Goal: Check status: Check status

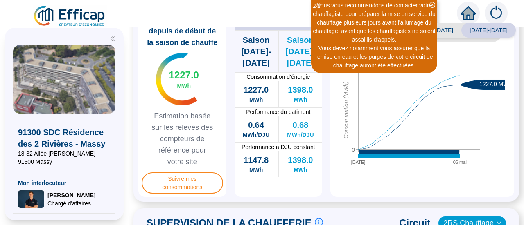
scroll to position [205, 0]
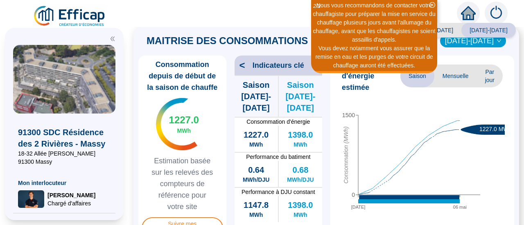
click at [482, 37] on span "[DATE]-[DATE]" at bounding box center [488, 30] width 54 height 15
click at [478, 43] on span "[DATE]-[DATE]" at bounding box center [473, 41] width 56 height 12
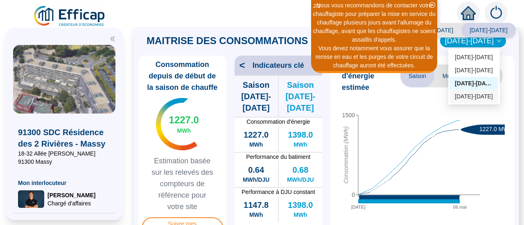
click at [487, 97] on div "[DATE]-[DATE]" at bounding box center [474, 96] width 38 height 9
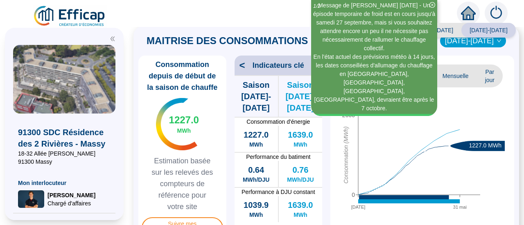
click at [485, 41] on span "[DATE]-[DATE]" at bounding box center [473, 41] width 56 height 12
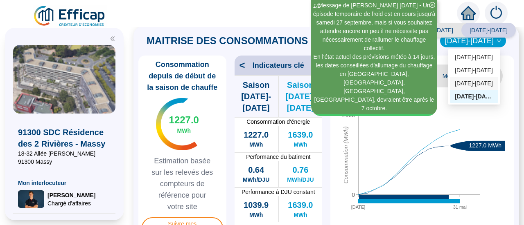
click at [477, 81] on div "[DATE]-[DATE]" at bounding box center [474, 83] width 38 height 9
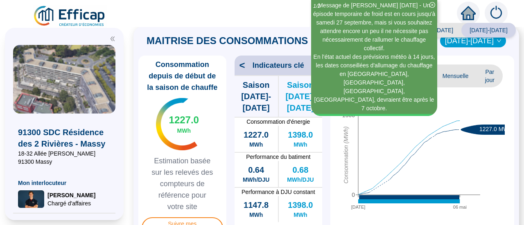
click at [481, 44] on span "[DATE]-[DATE]" at bounding box center [473, 41] width 56 height 12
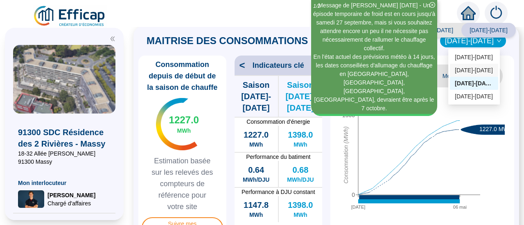
click at [477, 68] on div "[DATE]-[DATE]" at bounding box center [474, 70] width 38 height 9
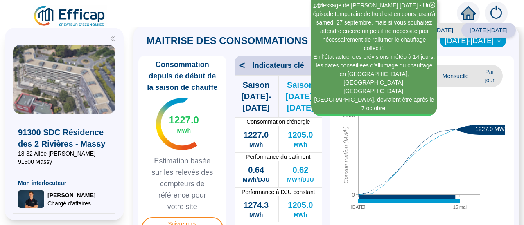
click at [480, 43] on span "[DATE]-[DATE]" at bounding box center [473, 41] width 56 height 12
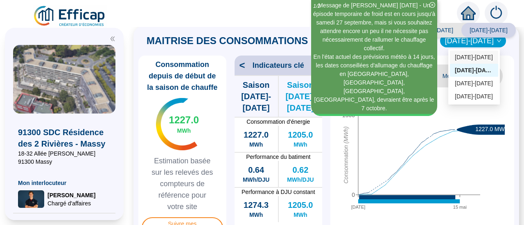
click at [472, 56] on div "[DATE]-[DATE]" at bounding box center [474, 57] width 38 height 9
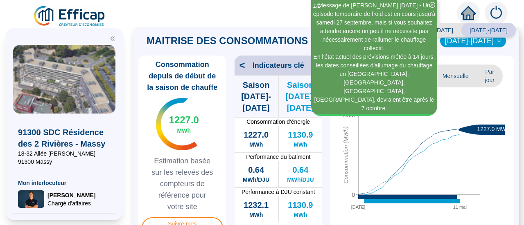
click at [465, 43] on span "[DATE]-[DATE]" at bounding box center [473, 41] width 56 height 12
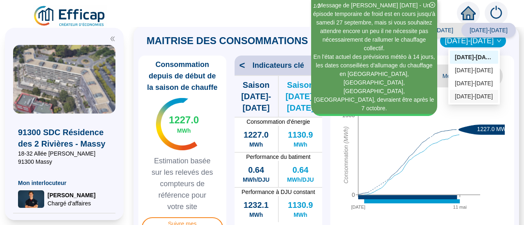
click at [466, 100] on div "[DATE]-[DATE]" at bounding box center [474, 96] width 38 height 9
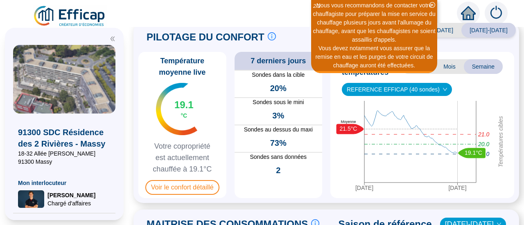
scroll to position [12, 0]
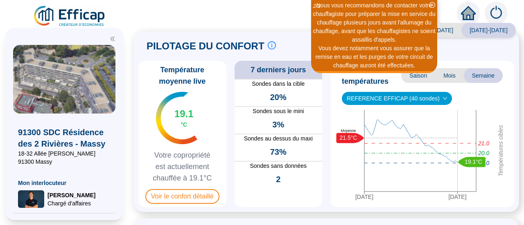
click at [411, 99] on span "REFERENCE EFFICAP (40 sondes)" at bounding box center [397, 98] width 100 height 12
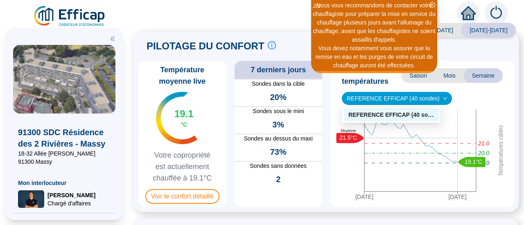
click at [411, 99] on span "REFERENCE EFFICAP (40 sondes)" at bounding box center [397, 98] width 100 height 12
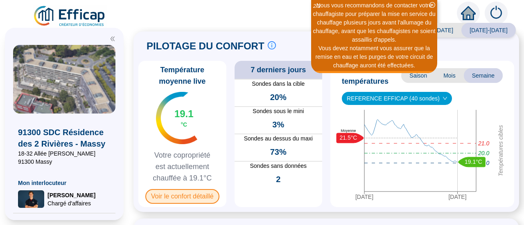
click at [175, 193] on span "Voir le confort détaillé" at bounding box center [182, 196] width 74 height 15
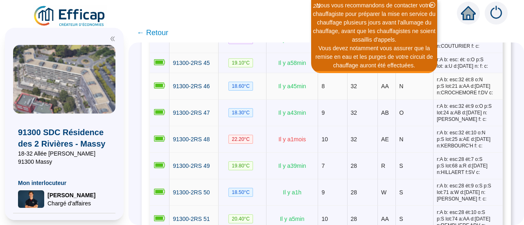
scroll to position [1350, 0]
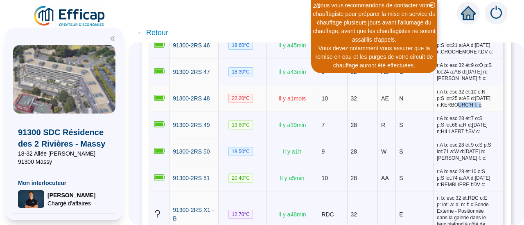
drag, startPoint x: 439, startPoint y: 105, endPoint x: 467, endPoint y: 108, distance: 28.7
click at [467, 108] on td "r:A b: esc:32 ét:10 o:N p:S lot:25 a:AE d:[DATE] n:KERBOURC'H f: c:" at bounding box center [467, 99] width 69 height 27
click at [334, 96] on td "10" at bounding box center [332, 99] width 29 height 27
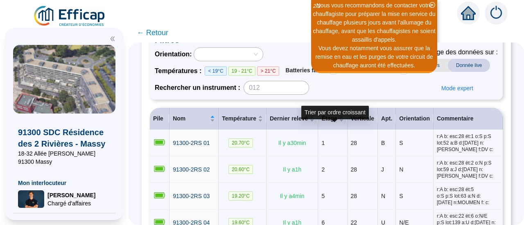
scroll to position [46, 0]
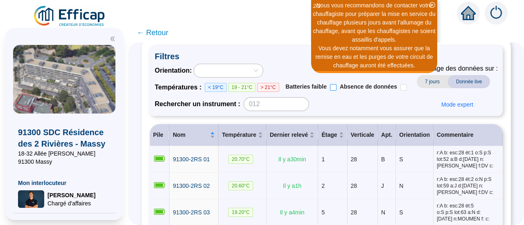
click at [336, 88] on input "Batteries faible" at bounding box center [333, 87] width 7 height 7
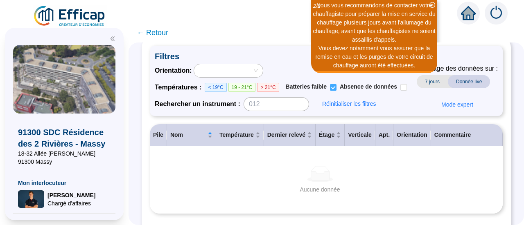
click at [336, 88] on input "Batteries faible" at bounding box center [333, 87] width 7 height 7
checkbox input "false"
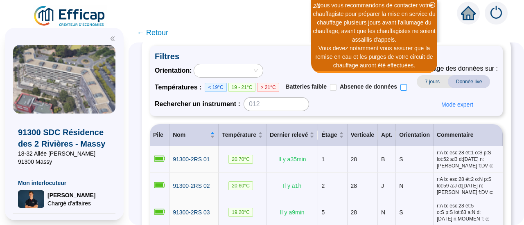
click at [405, 89] on input "Absence de données" at bounding box center [403, 87] width 7 height 7
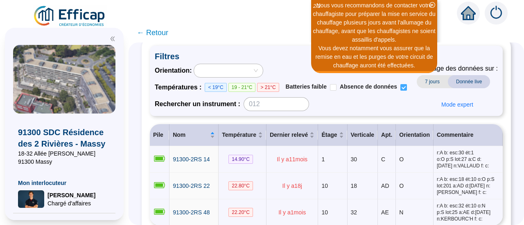
click at [404, 88] on input "Absence de données" at bounding box center [403, 87] width 7 height 7
checkbox input "false"
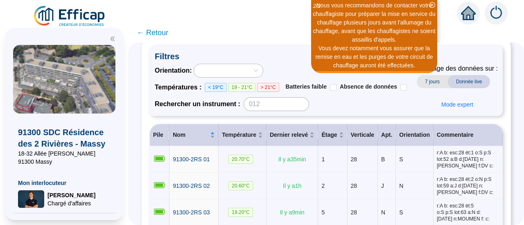
click at [221, 86] on span "< 19°C" at bounding box center [216, 87] width 22 height 9
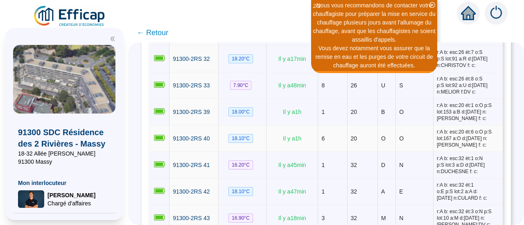
scroll to position [373, 0]
